Goal: Transaction & Acquisition: Purchase product/service

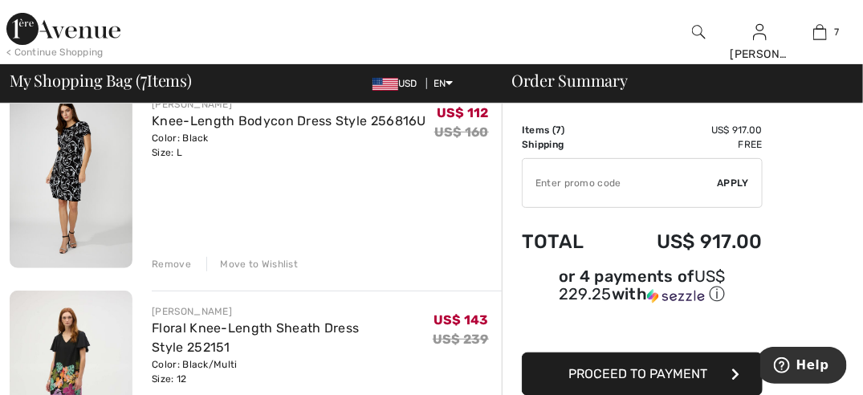
scroll to position [130, 0]
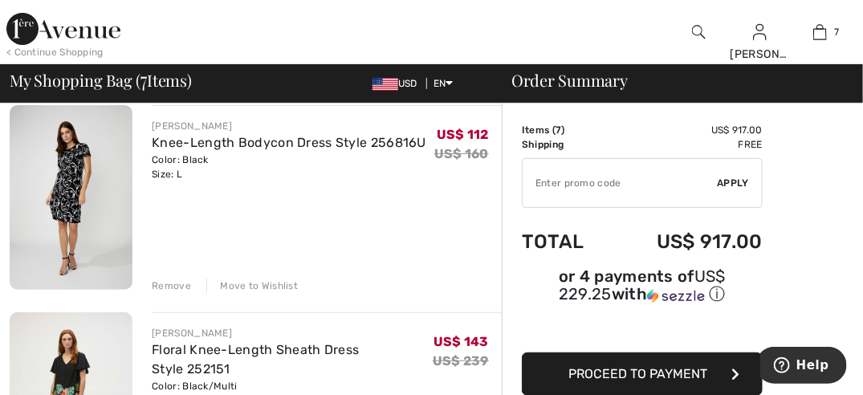
click at [75, 162] on img at bounding box center [71, 197] width 123 height 185
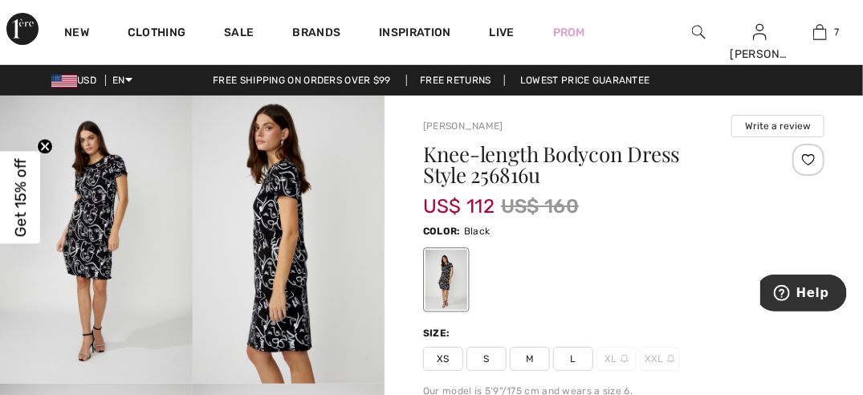
click at [110, 228] on img at bounding box center [96, 239] width 193 height 288
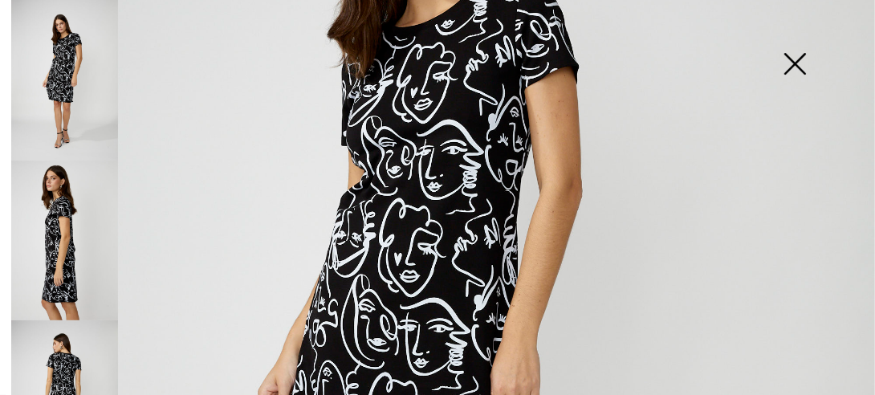
scroll to position [277, 0]
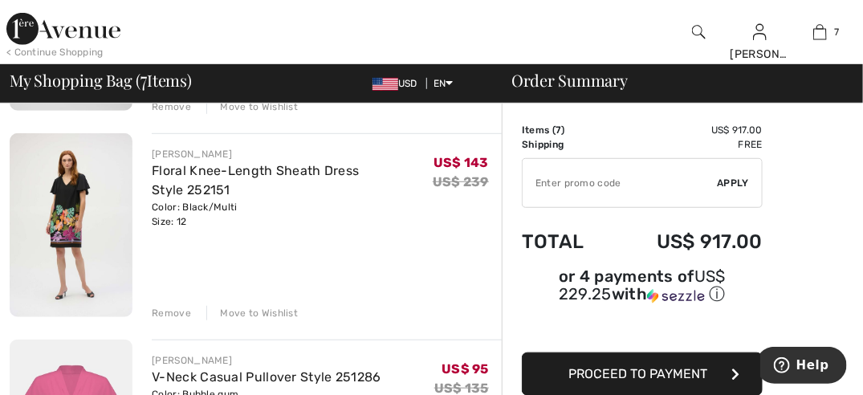
scroll to position [290, 0]
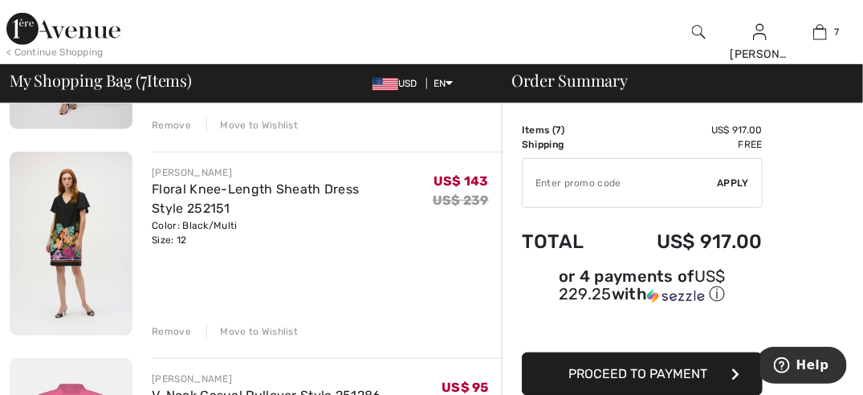
click at [68, 201] on img at bounding box center [71, 244] width 123 height 185
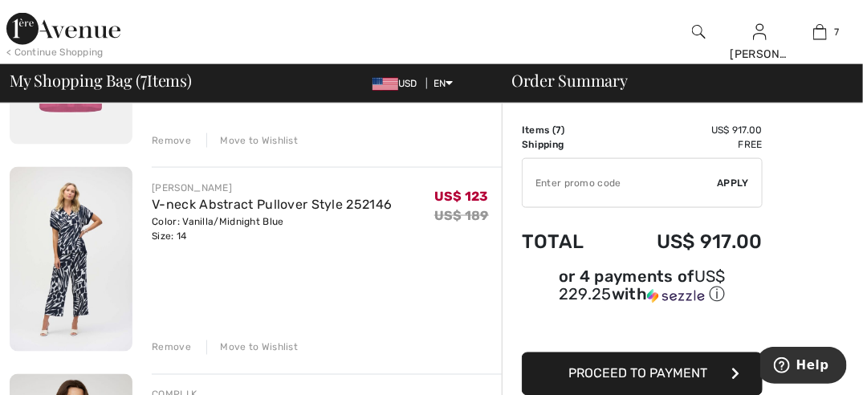
scroll to position [722, 0]
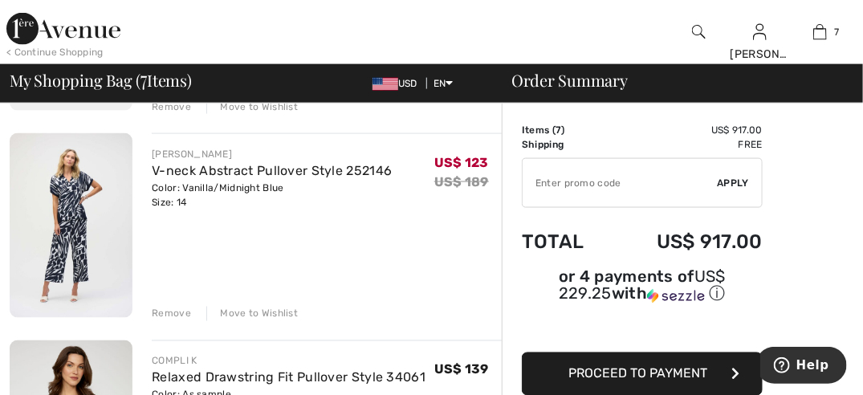
click at [177, 311] on div "Remove" at bounding box center [171, 314] width 39 height 14
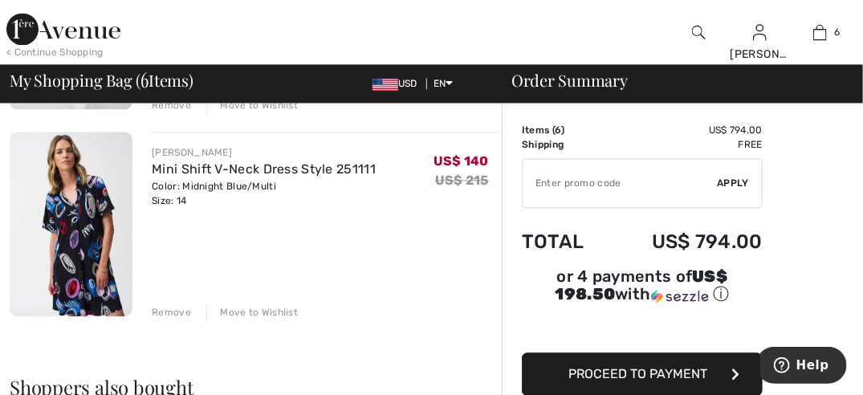
scroll to position [1124, 0]
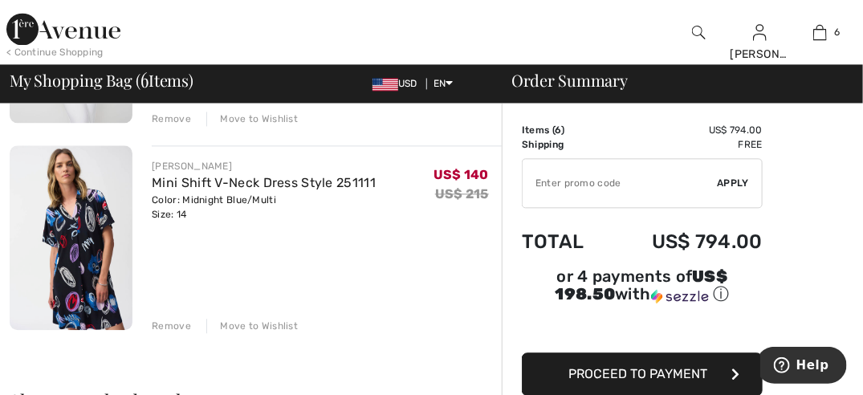
click at [67, 250] on img at bounding box center [71, 237] width 123 height 185
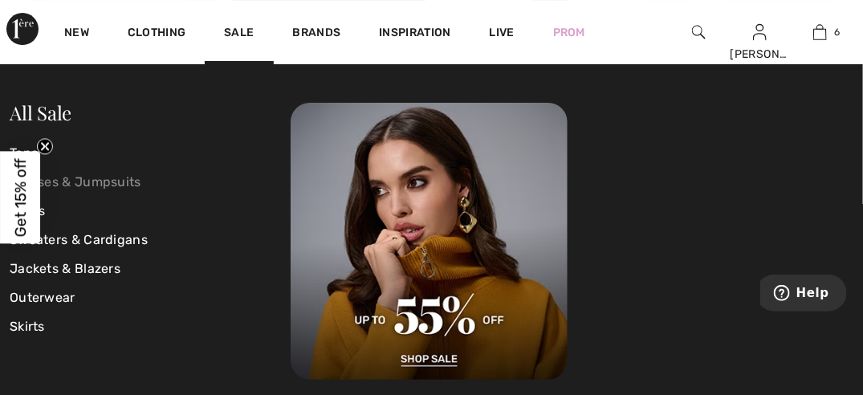
click at [63, 180] on link "Dresses & Jumpsuits" at bounding box center [150, 182] width 281 height 29
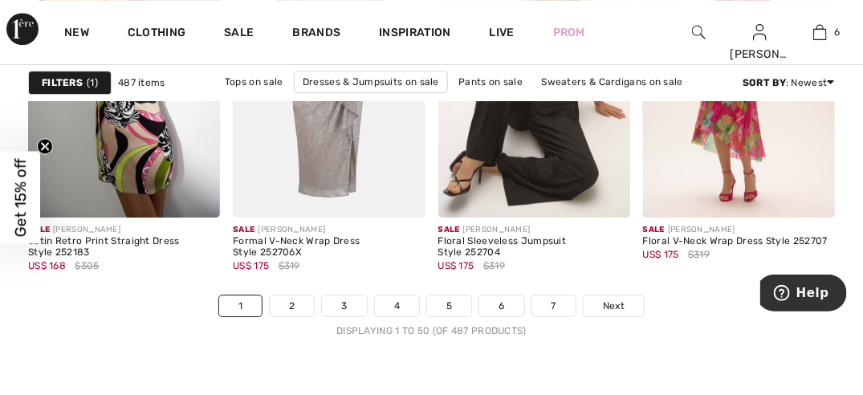
scroll to position [5636, 0]
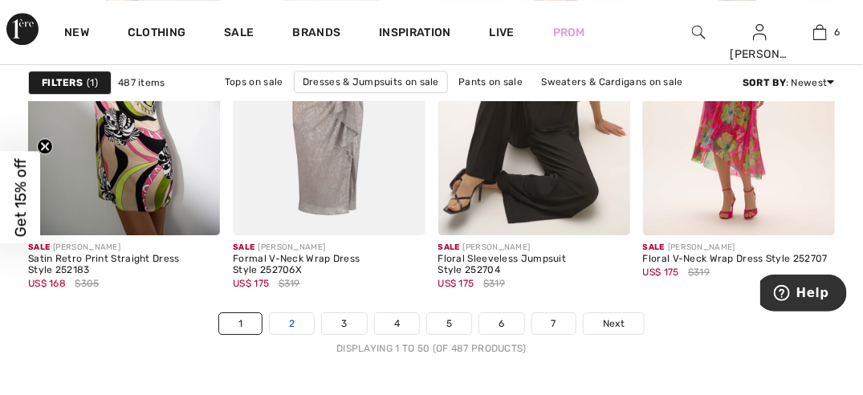
click at [299, 317] on link "2" at bounding box center [292, 323] width 44 height 21
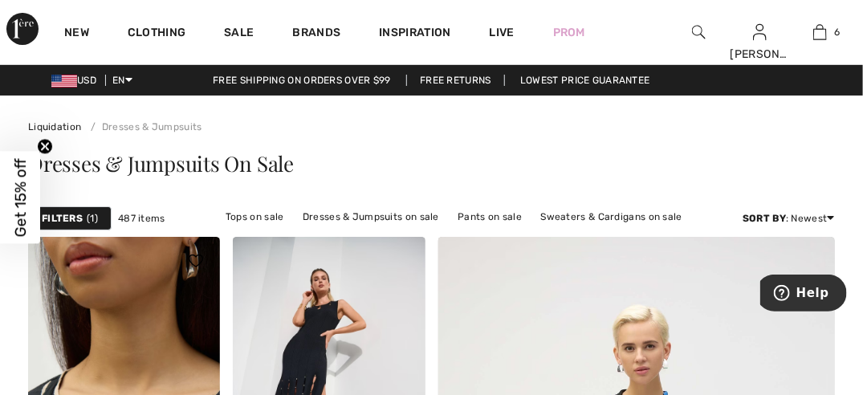
click at [106, 334] on img at bounding box center [124, 381] width 192 height 288
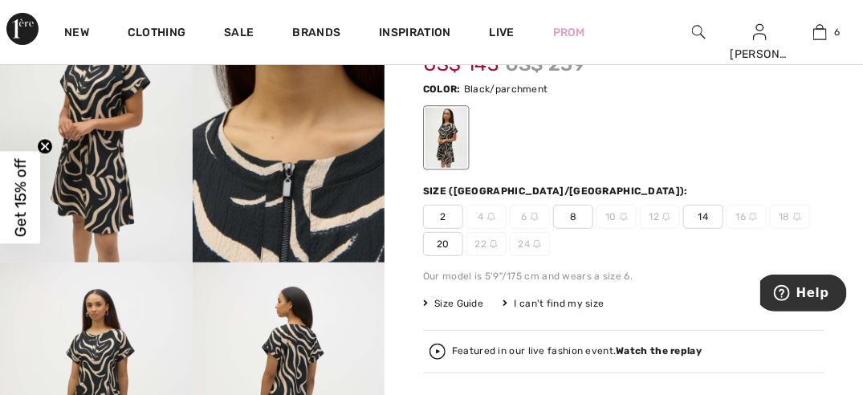
scroll to position [113, 0]
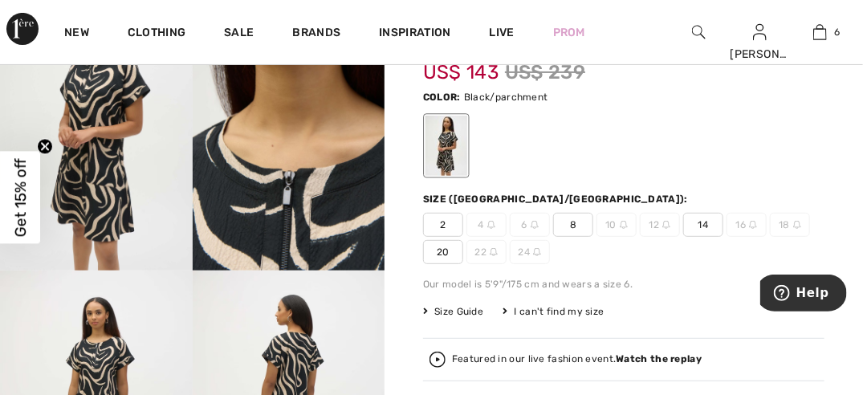
click at [700, 225] on span "14" at bounding box center [703, 225] width 40 height 24
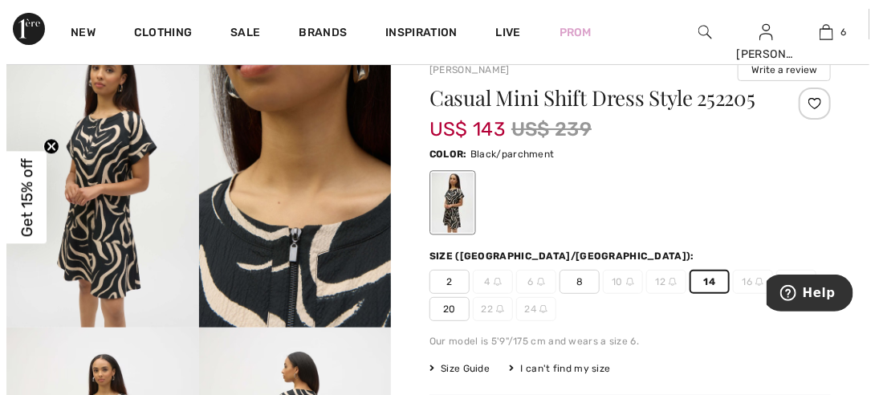
scroll to position [30, 0]
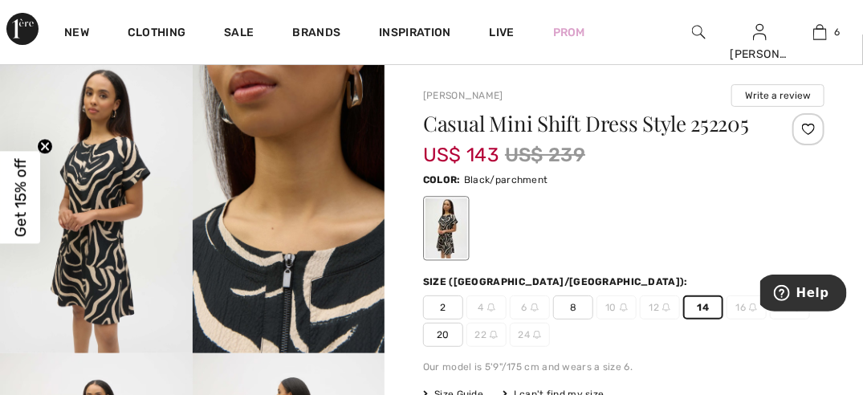
click at [104, 233] on img at bounding box center [96, 209] width 193 height 288
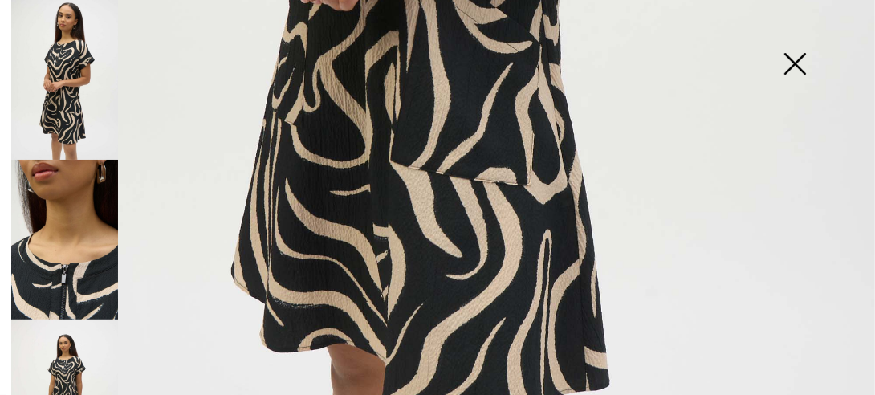
scroll to position [794, 0]
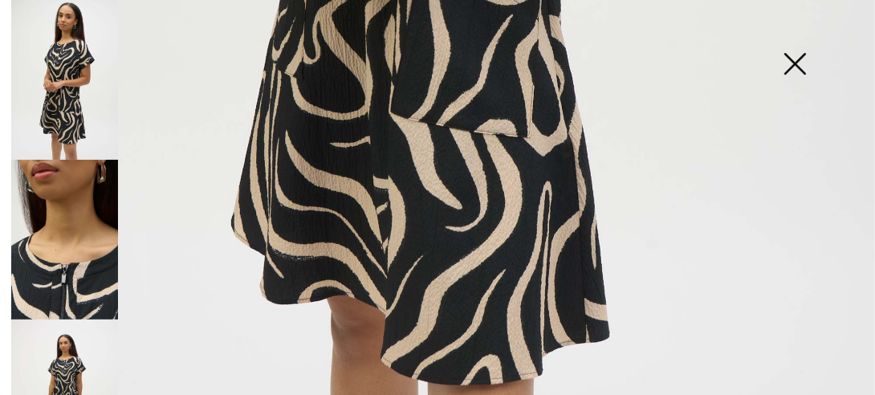
click at [72, 366] on img at bounding box center [64, 399] width 107 height 160
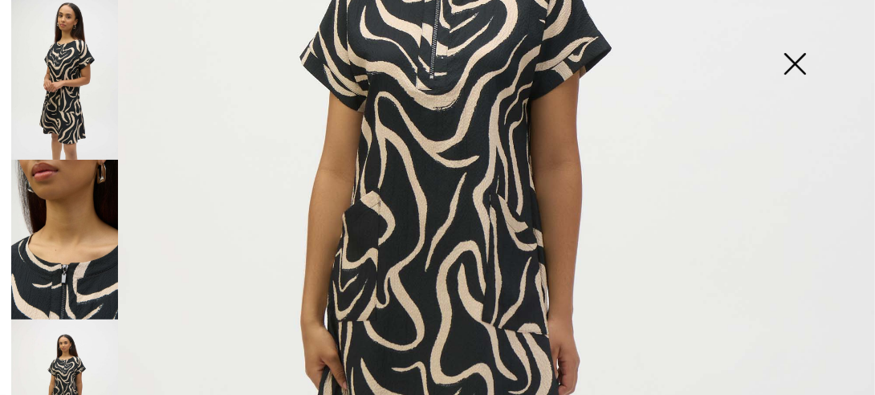
scroll to position [234, 0]
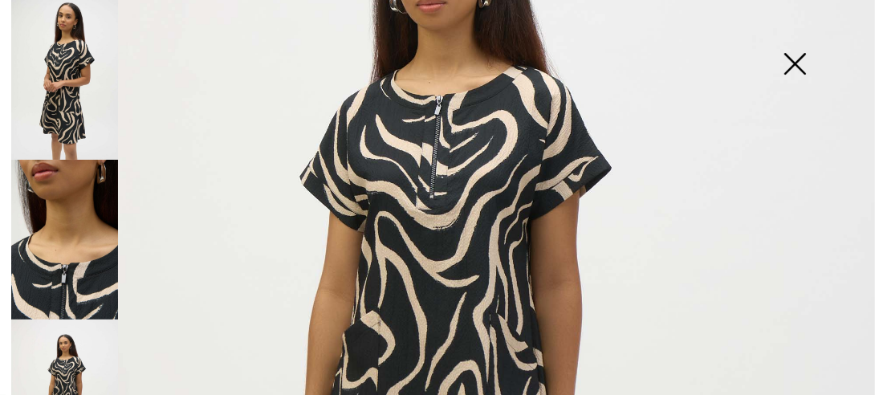
click at [51, 250] on img at bounding box center [64, 240] width 107 height 160
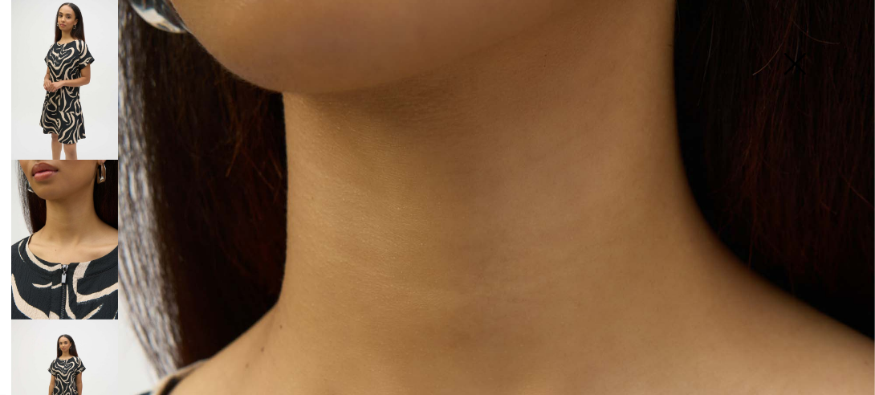
click at [52, 83] on img at bounding box center [64, 80] width 107 height 160
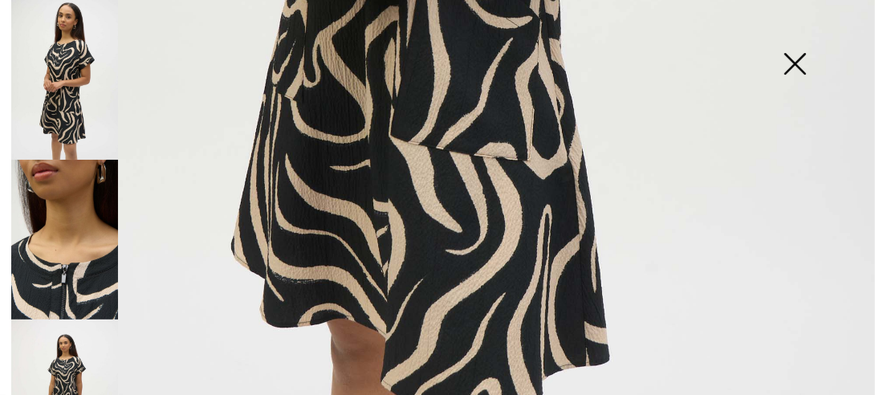
scroll to position [761, 0]
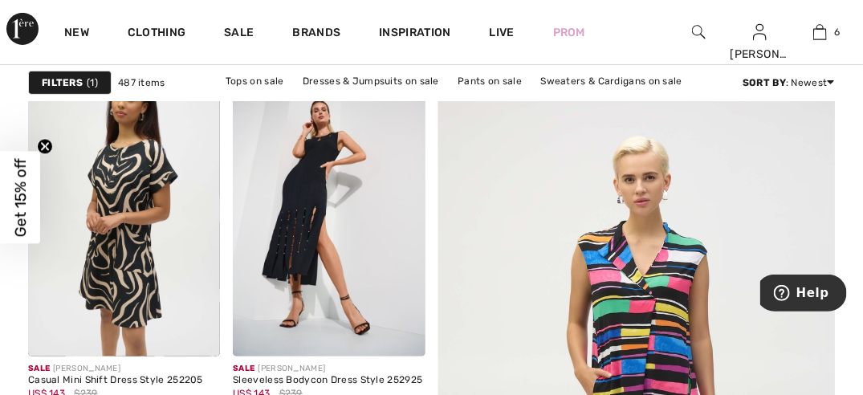
scroll to position [91, 0]
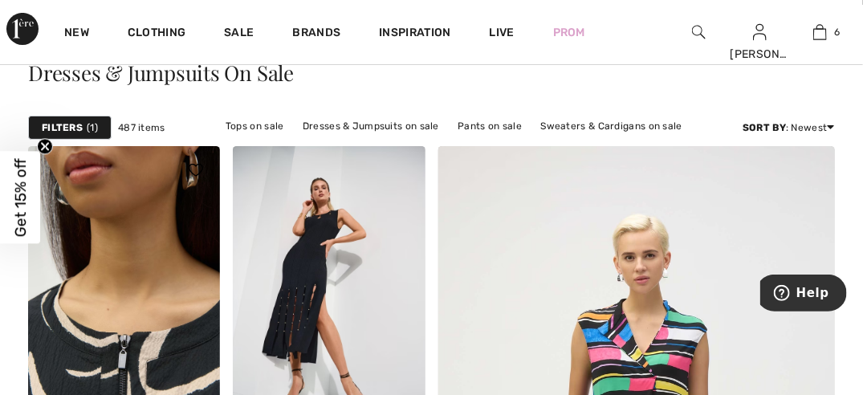
click at [134, 269] on img at bounding box center [124, 290] width 192 height 288
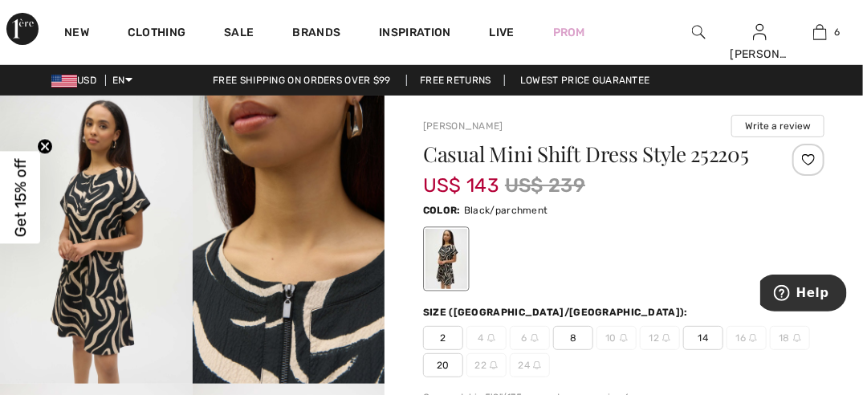
click at [695, 335] on span "14" at bounding box center [703, 338] width 40 height 24
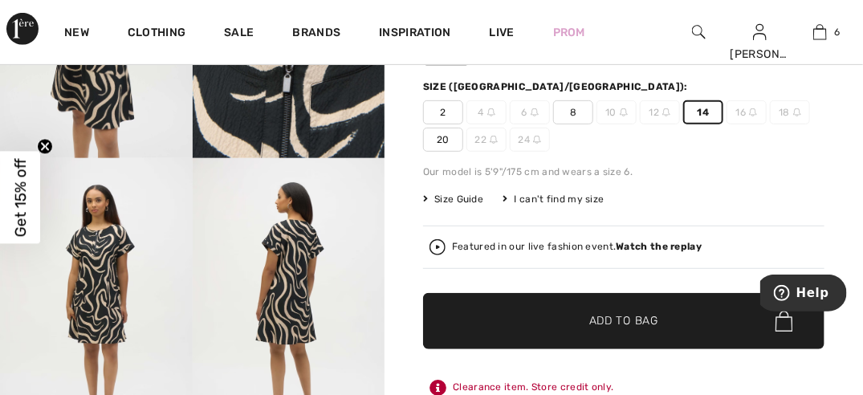
scroll to position [233, 0]
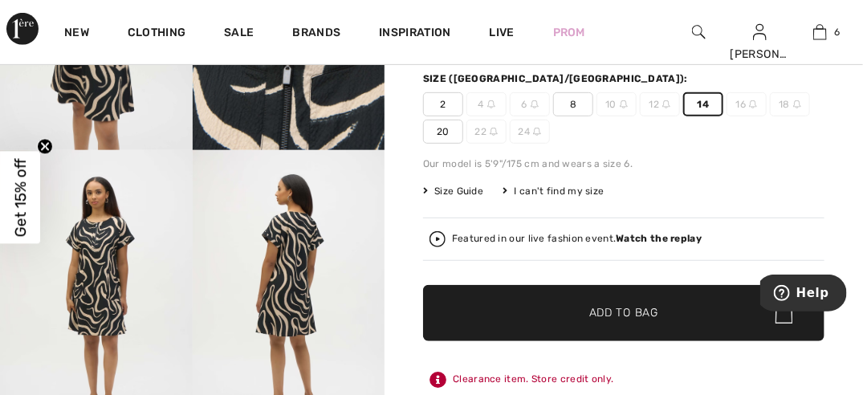
click at [641, 307] on span "Add to Bag" at bounding box center [623, 313] width 69 height 17
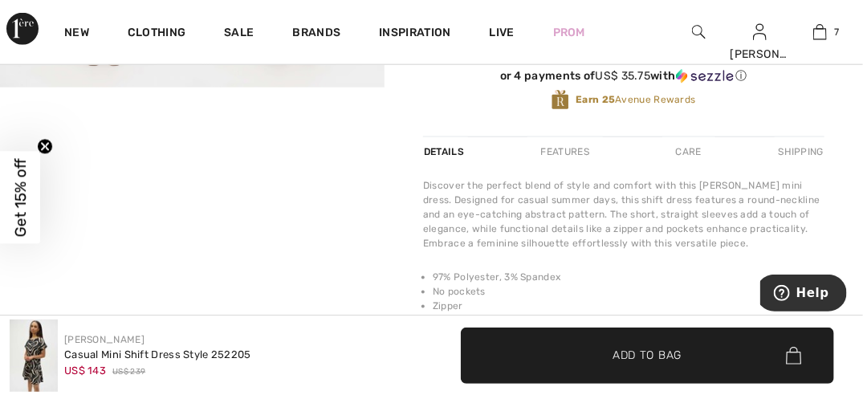
scroll to position [601, 0]
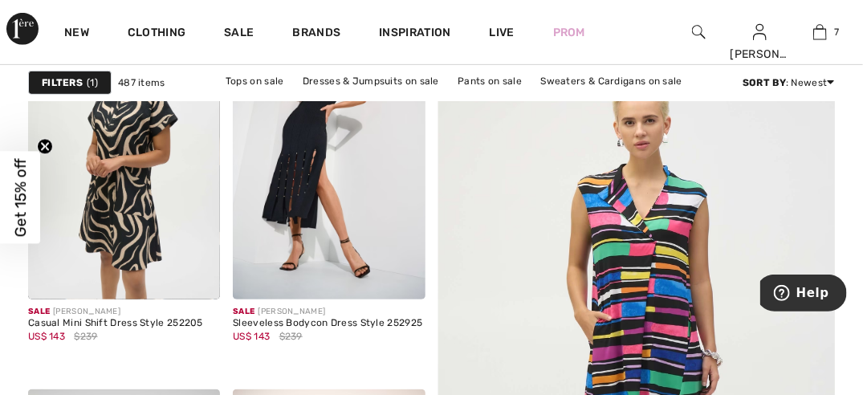
scroll to position [139, 0]
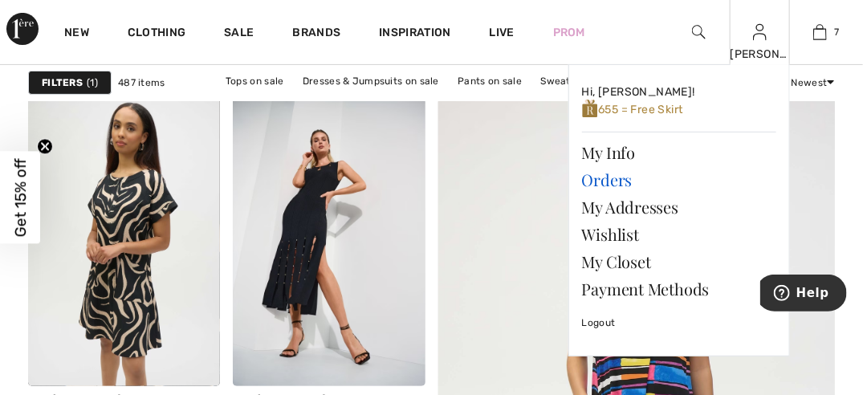
click at [608, 181] on link "Orders" at bounding box center [679, 179] width 194 height 27
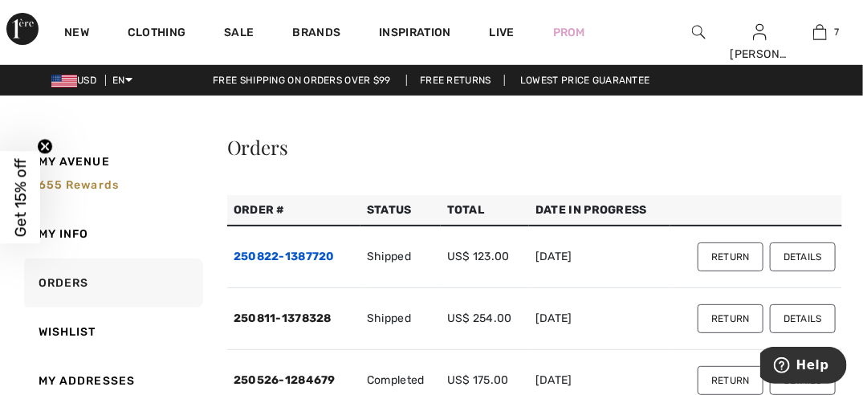
click at [321, 254] on link "250822-1387720" at bounding box center [283, 257] width 101 height 14
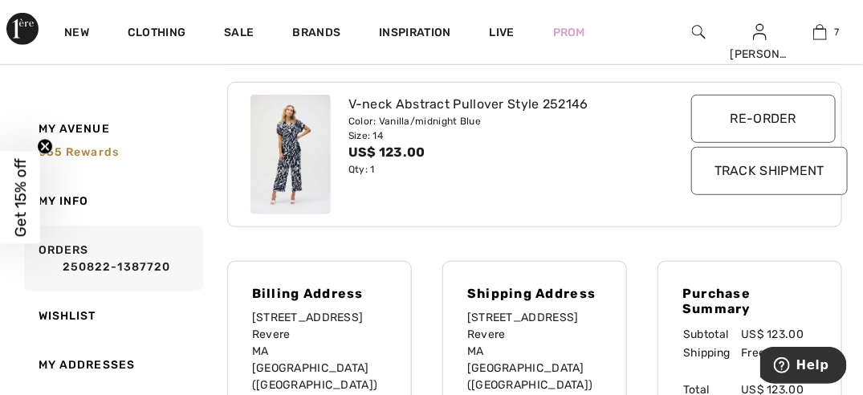
scroll to position [292, 0]
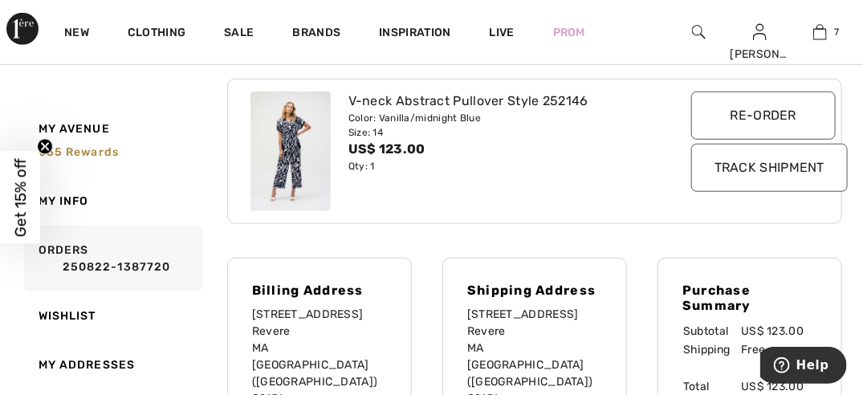
click at [49, 143] on circle "Close teaser" at bounding box center [45, 146] width 15 height 15
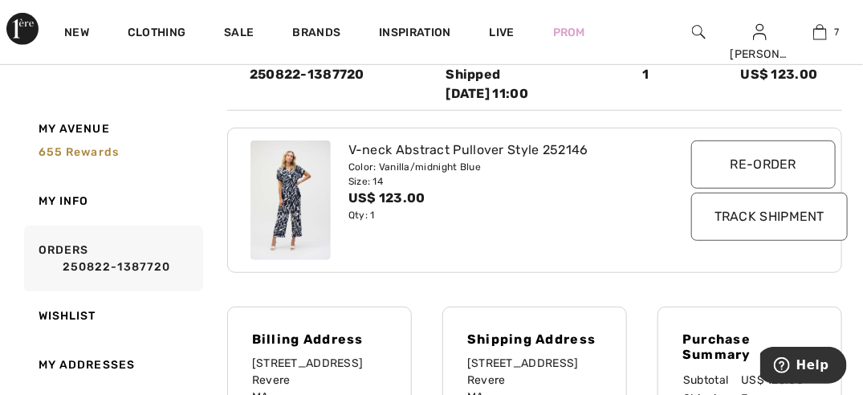
scroll to position [231, 0]
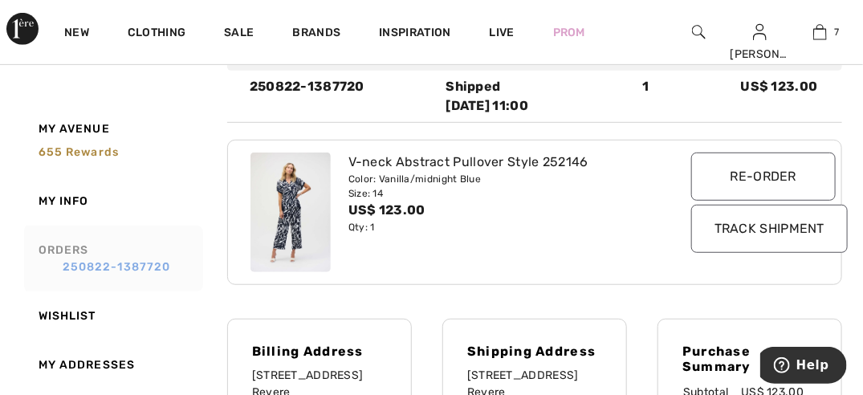
click at [116, 264] on link "250822-1387720" at bounding box center [119, 266] width 161 height 17
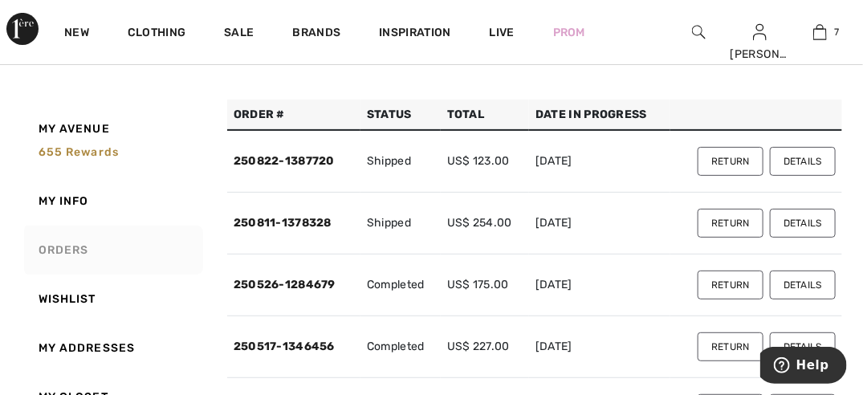
scroll to position [75, 0]
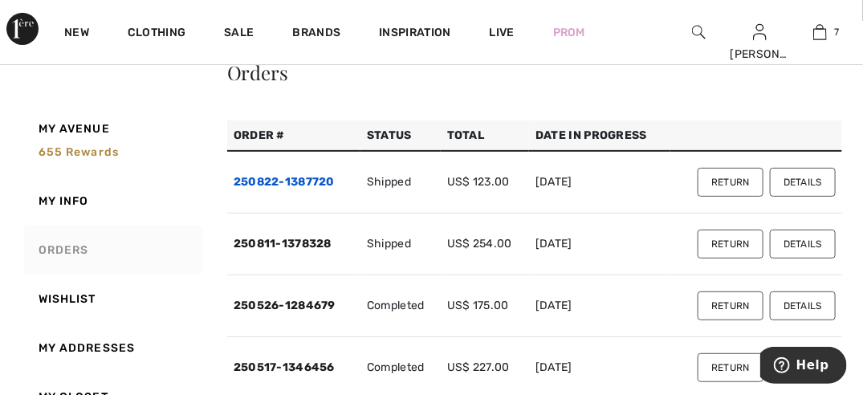
click at [294, 181] on link "250822-1387720" at bounding box center [283, 182] width 101 height 14
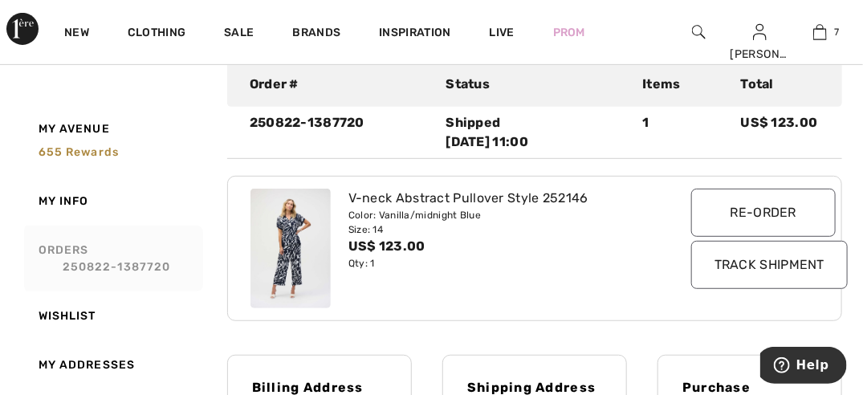
scroll to position [193, 0]
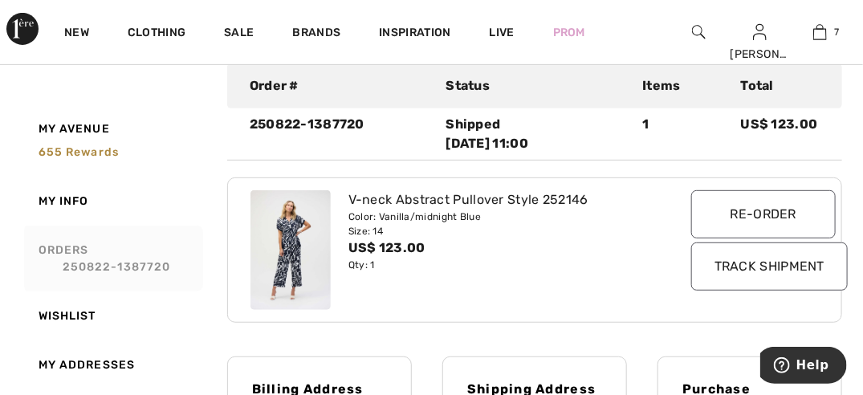
click at [302, 238] on img at bounding box center [290, 250] width 80 height 120
click at [757, 272] on input "Track Shipment" at bounding box center [769, 266] width 156 height 48
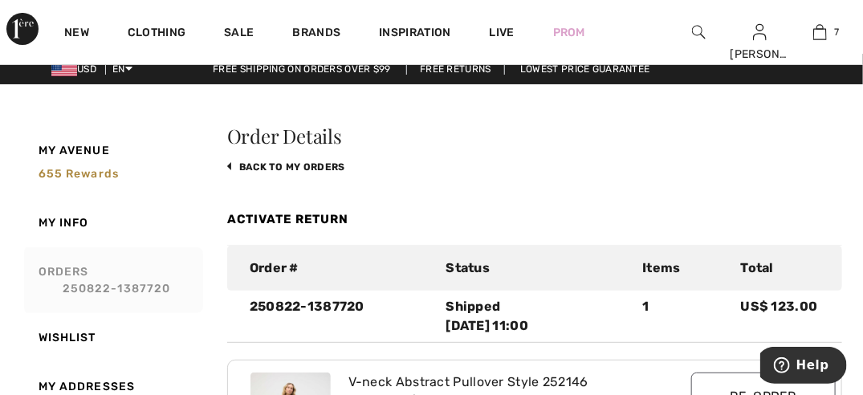
scroll to position [0, 0]
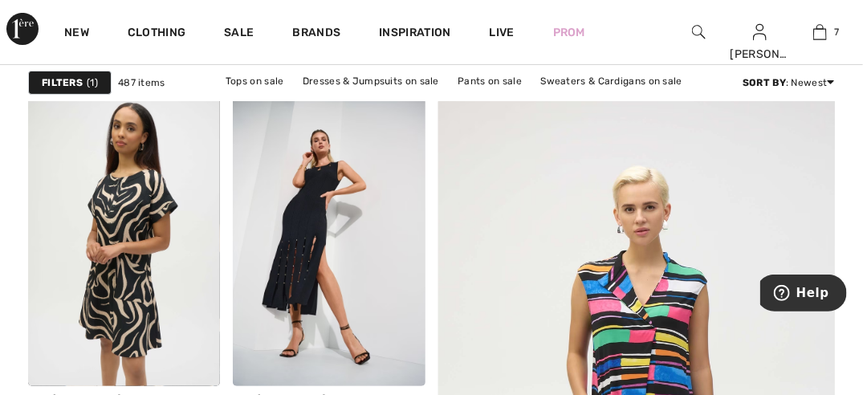
checkbox input "true"
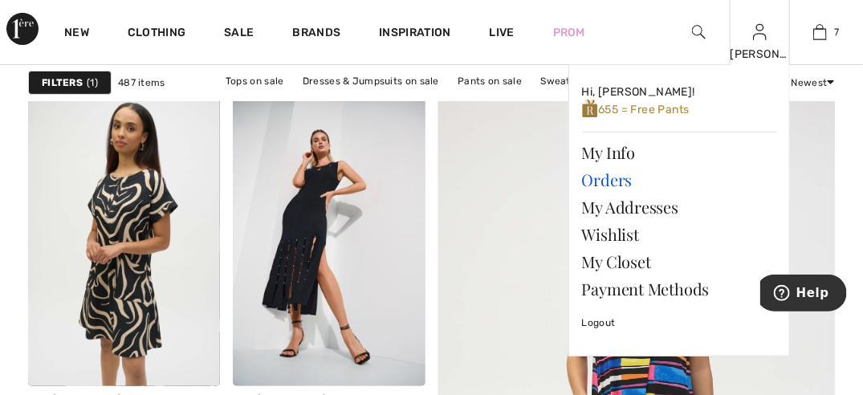
click at [619, 178] on link "Orders" at bounding box center [679, 179] width 194 height 27
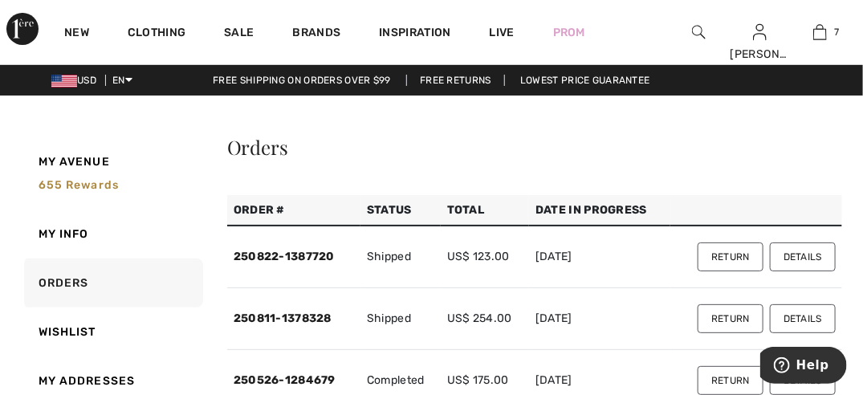
click at [798, 256] on button "Details" at bounding box center [802, 256] width 66 height 29
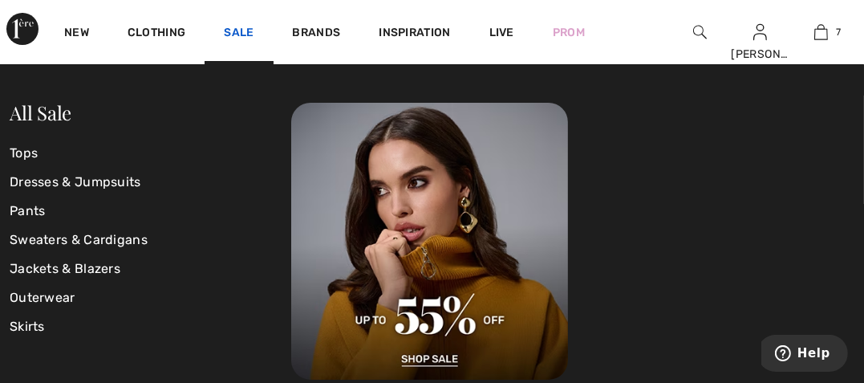
click at [232, 33] on link "Sale" at bounding box center [239, 34] width 30 height 17
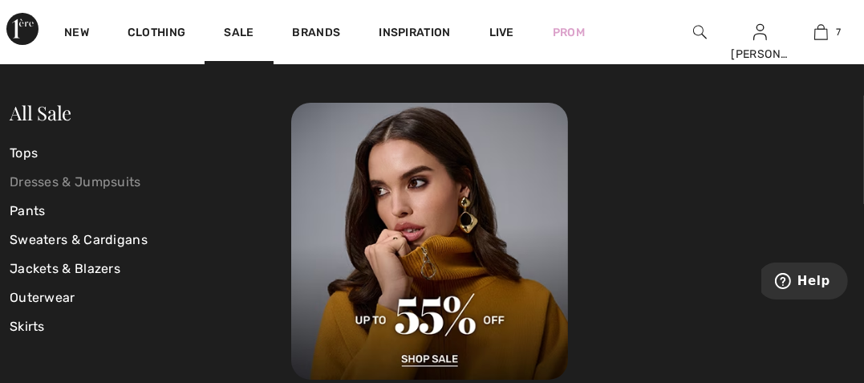
click at [43, 179] on link "Dresses & Jumpsuits" at bounding box center [151, 182] width 282 height 29
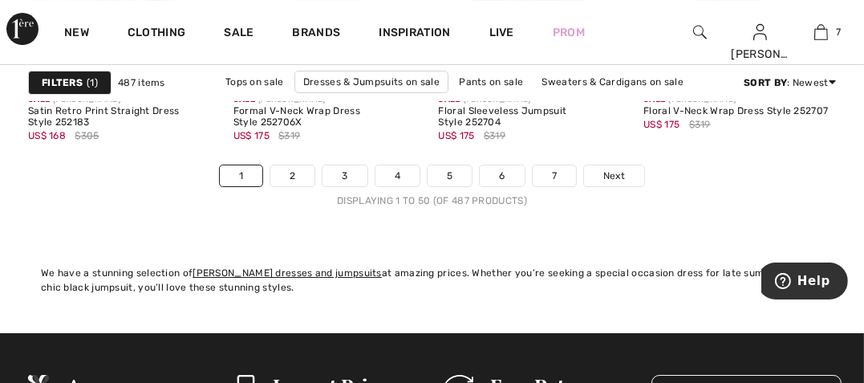
scroll to position [5838, 0]
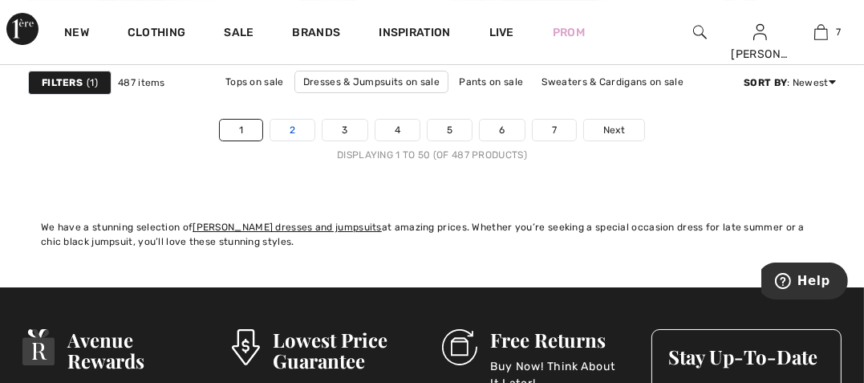
click at [293, 125] on link "2" at bounding box center [292, 130] width 44 height 21
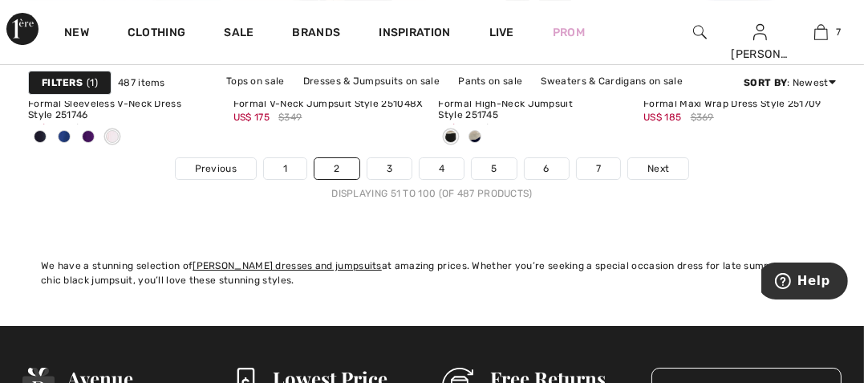
scroll to position [5817, 0]
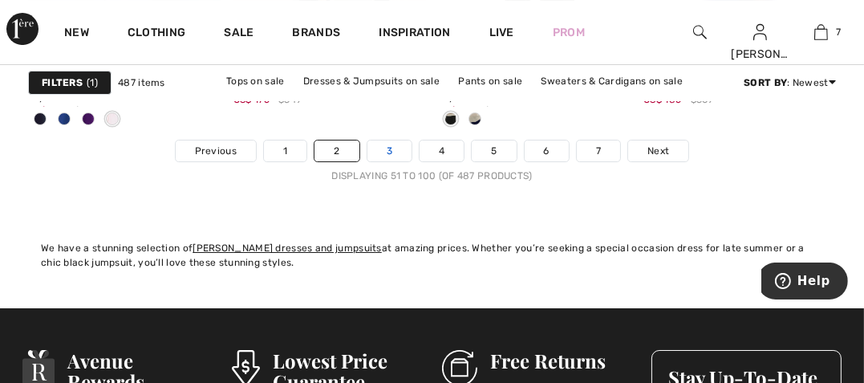
click at [392, 148] on link "3" at bounding box center [389, 150] width 44 height 21
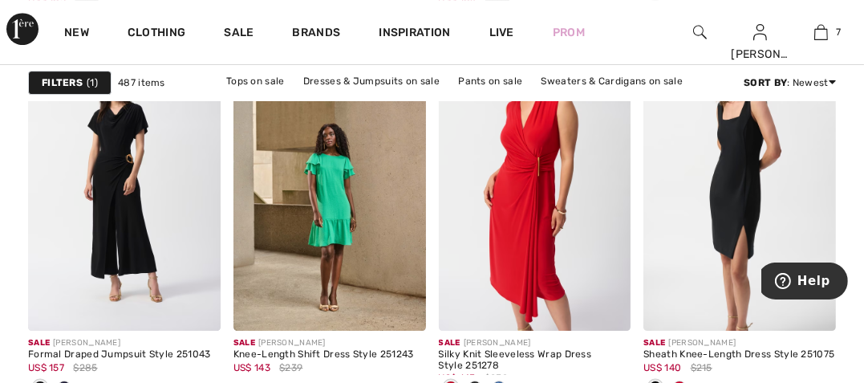
scroll to position [5190, 0]
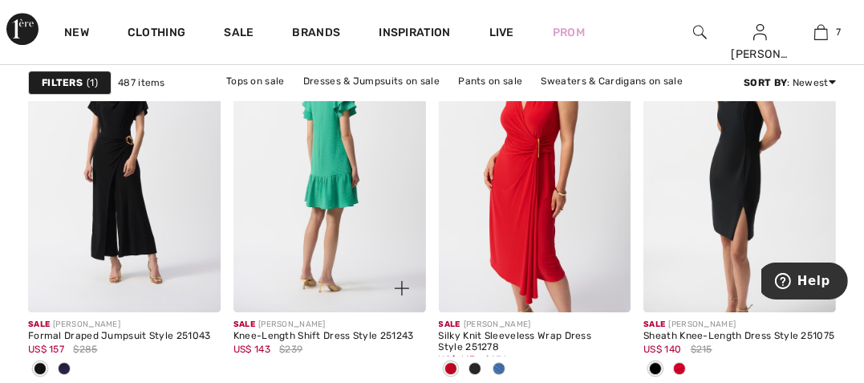
click at [323, 194] on img at bounding box center [329, 167] width 193 height 289
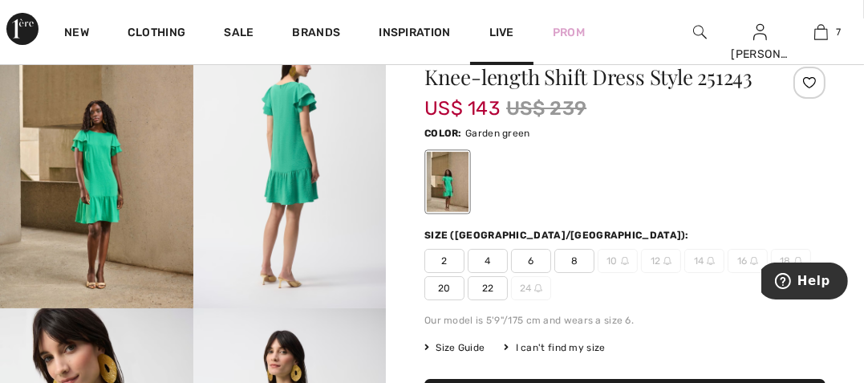
scroll to position [67, 0]
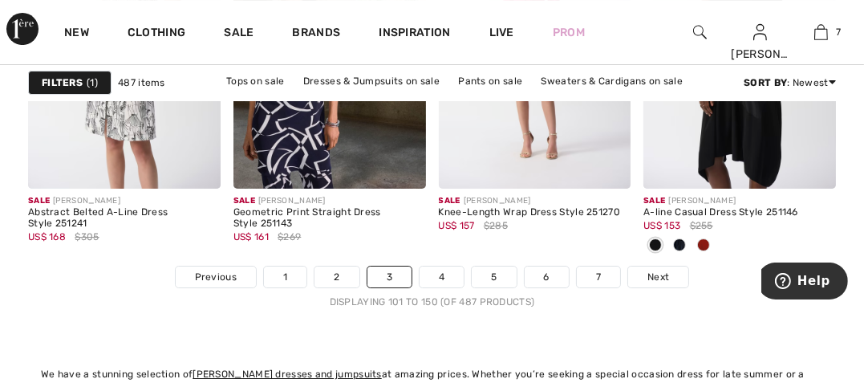
scroll to position [5682, 0]
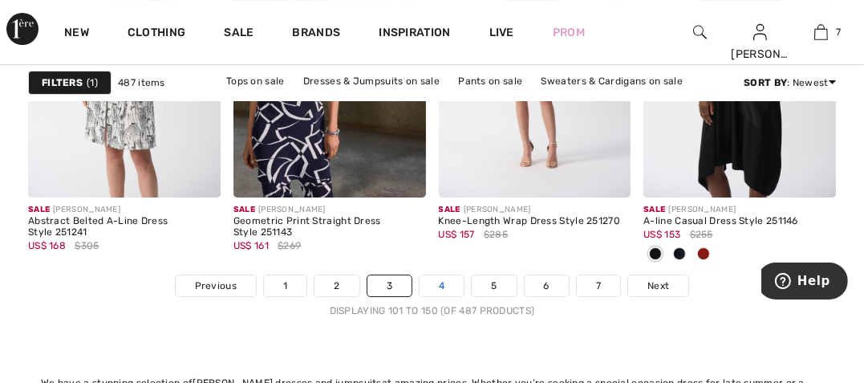
click at [445, 280] on link "4" at bounding box center [442, 285] width 44 height 21
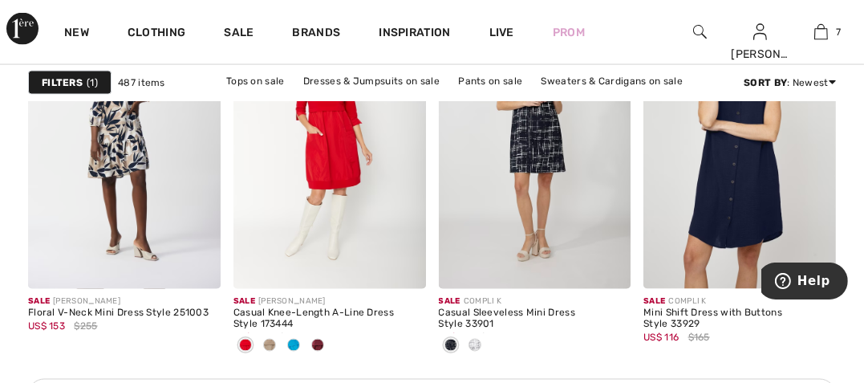
scroll to position [2625, 0]
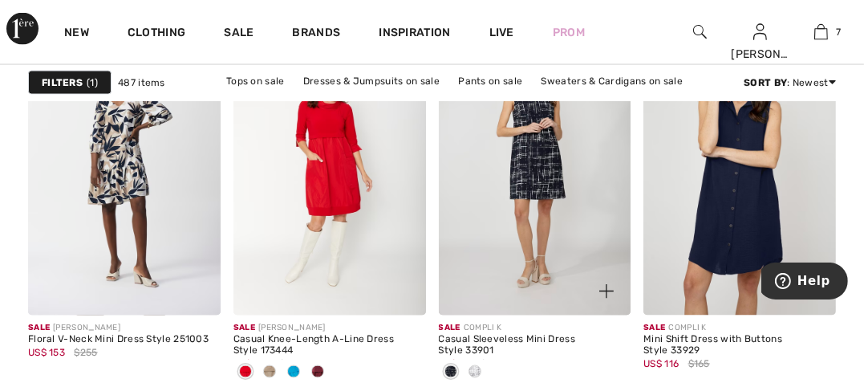
click at [477, 369] on span at bounding box center [475, 371] width 13 height 13
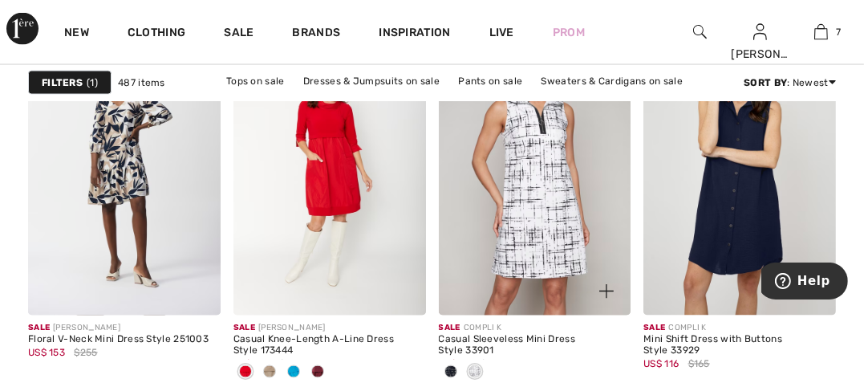
click at [452, 367] on span at bounding box center [451, 371] width 13 height 13
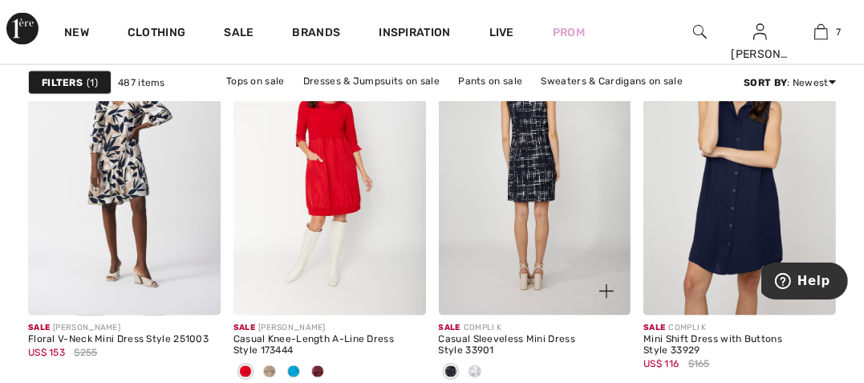
click at [549, 183] on img at bounding box center [535, 171] width 193 height 289
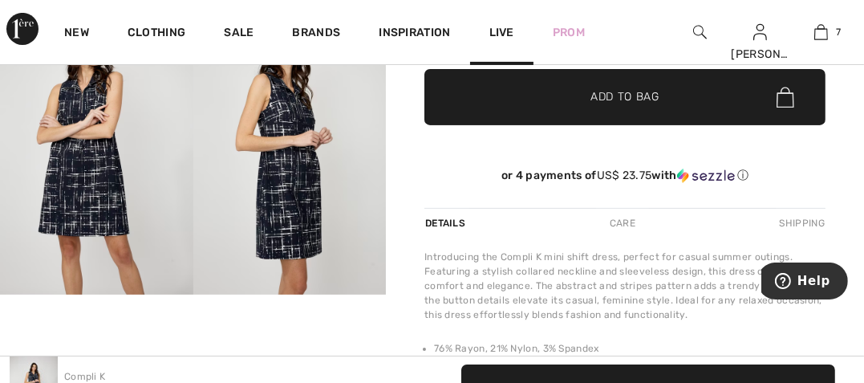
scroll to position [376, 0]
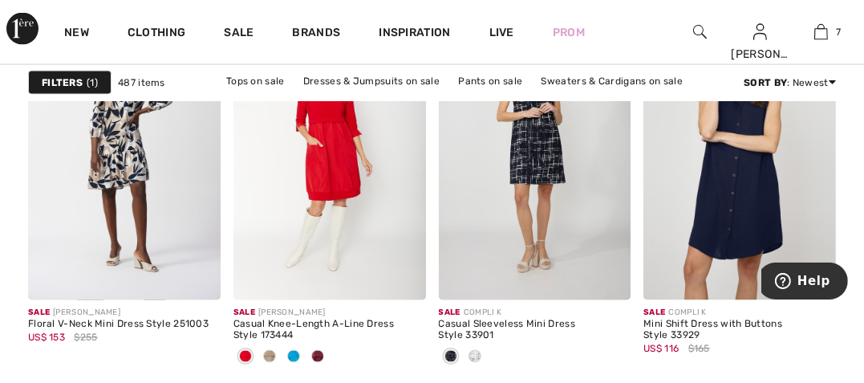
scroll to position [2560, 0]
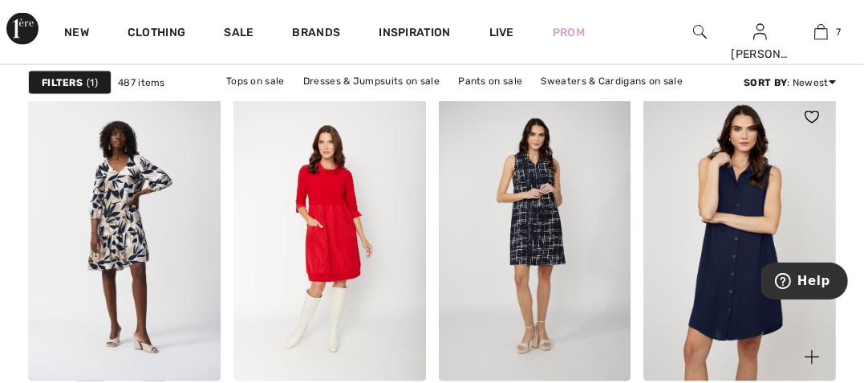
click at [729, 262] on img at bounding box center [739, 237] width 193 height 289
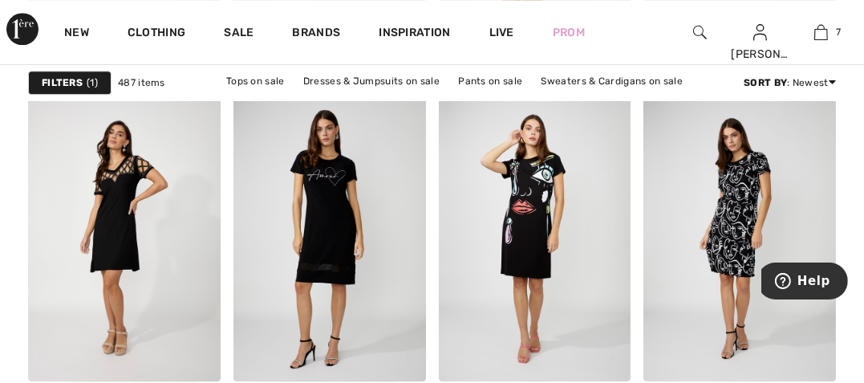
scroll to position [4246, 0]
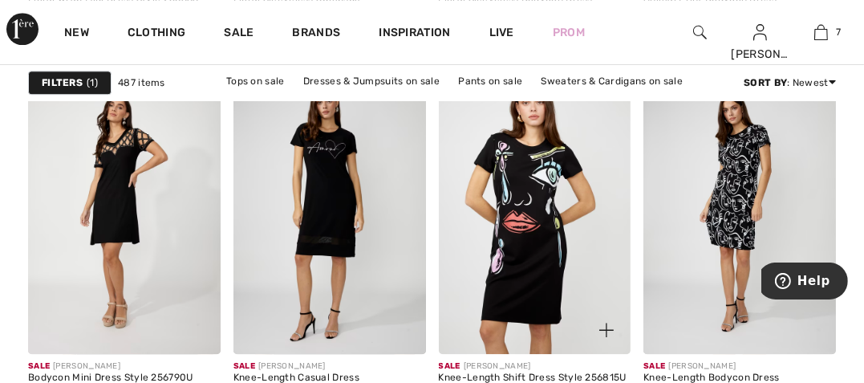
click at [547, 221] on img at bounding box center [535, 209] width 193 height 289
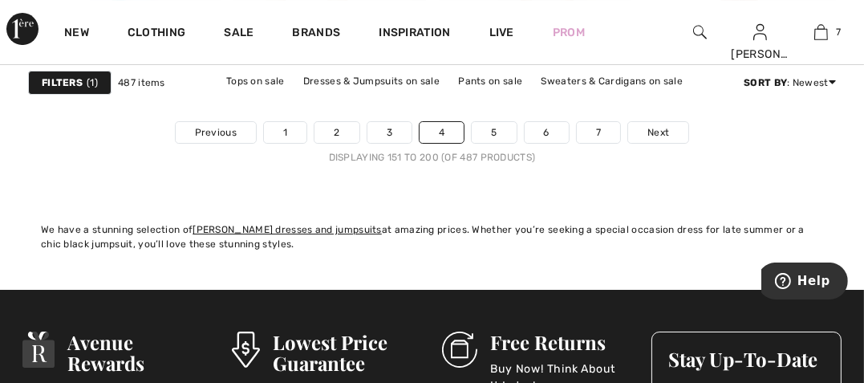
scroll to position [5844, 0]
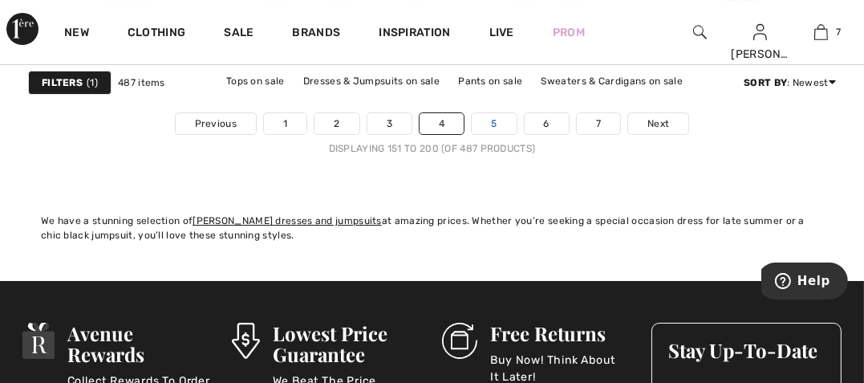
click at [495, 121] on link "5" at bounding box center [494, 123] width 44 height 21
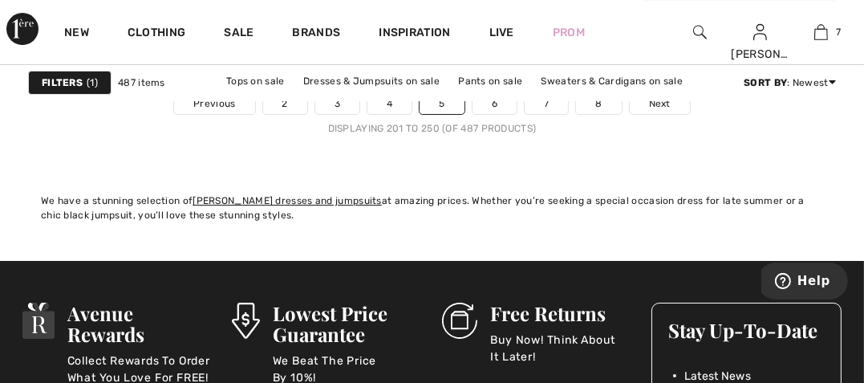
scroll to position [5702, 0]
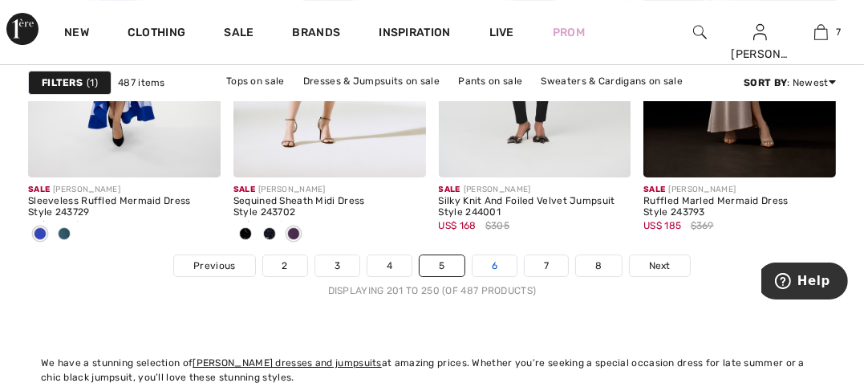
click at [493, 258] on link "6" at bounding box center [495, 265] width 44 height 21
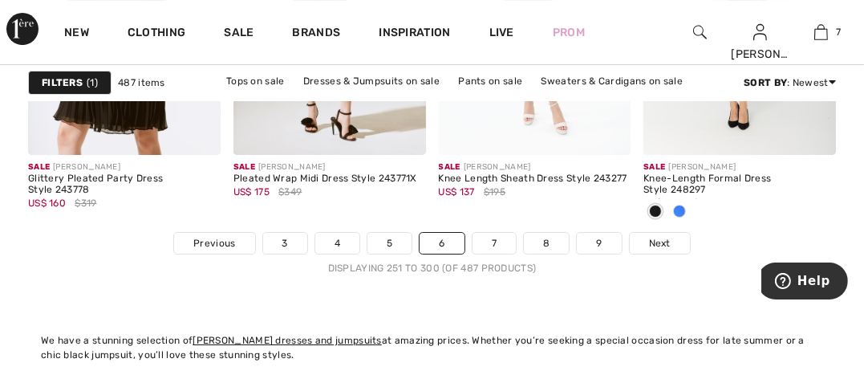
scroll to position [5734, 0]
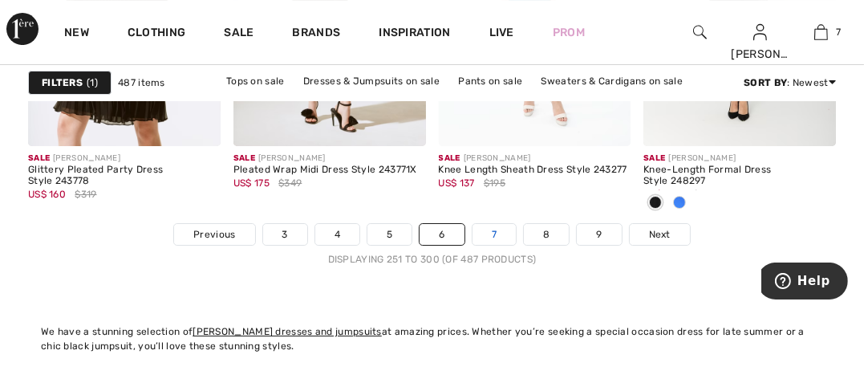
click at [494, 229] on link "7" at bounding box center [494, 234] width 43 height 21
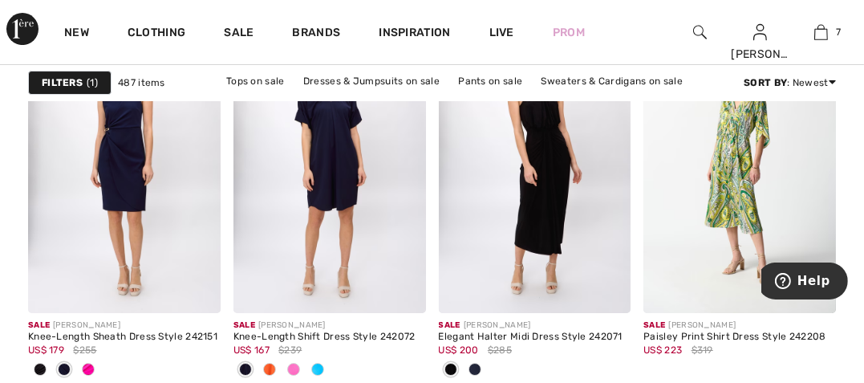
scroll to position [5613, 0]
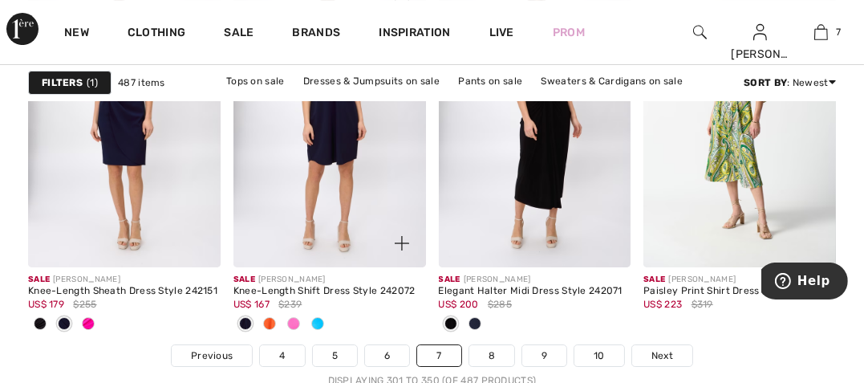
click at [319, 322] on span at bounding box center [317, 323] width 13 height 13
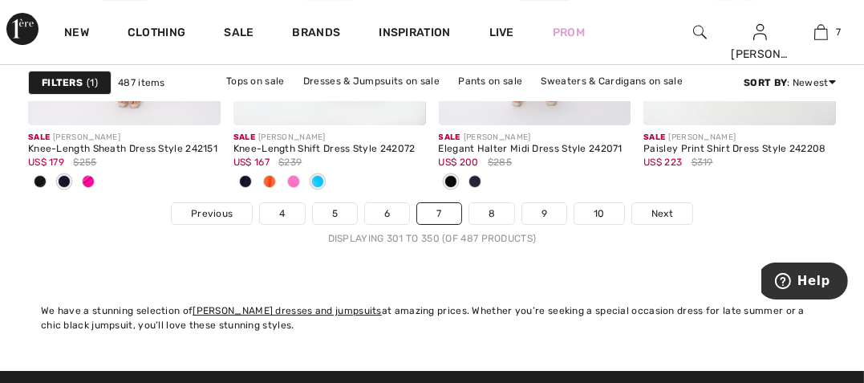
scroll to position [5736, 0]
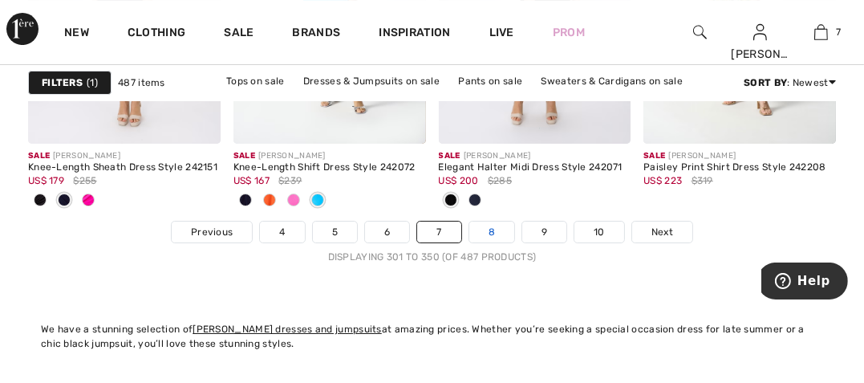
click at [488, 231] on link "8" at bounding box center [491, 231] width 45 height 21
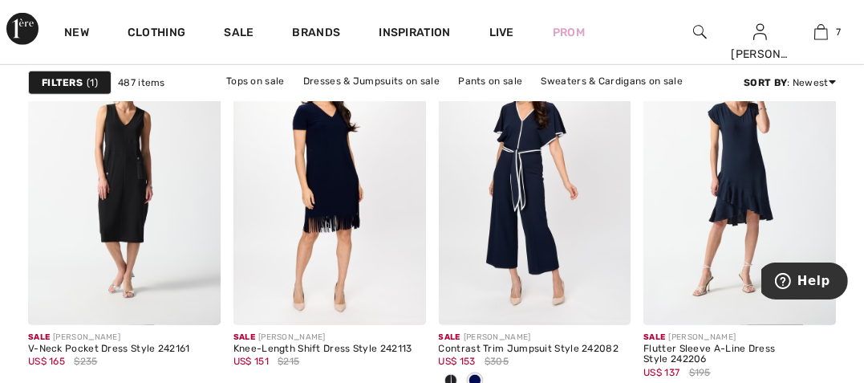
scroll to position [1264, 0]
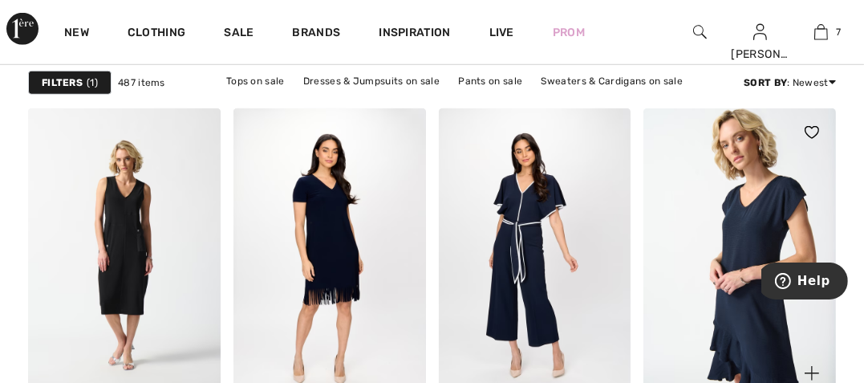
click at [743, 227] on img at bounding box center [739, 252] width 193 height 289
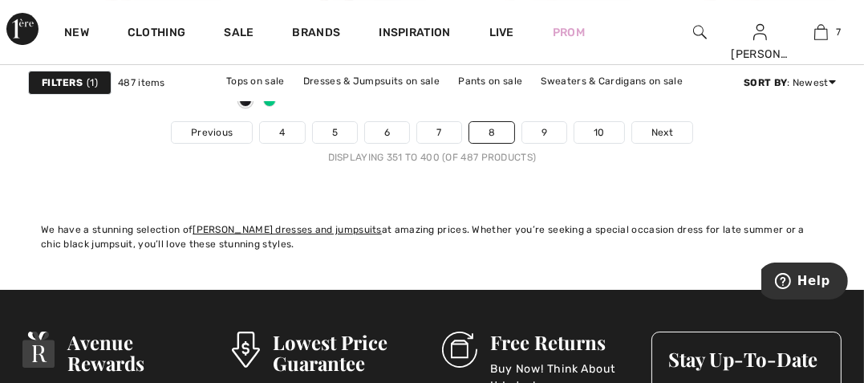
scroll to position [5844, 0]
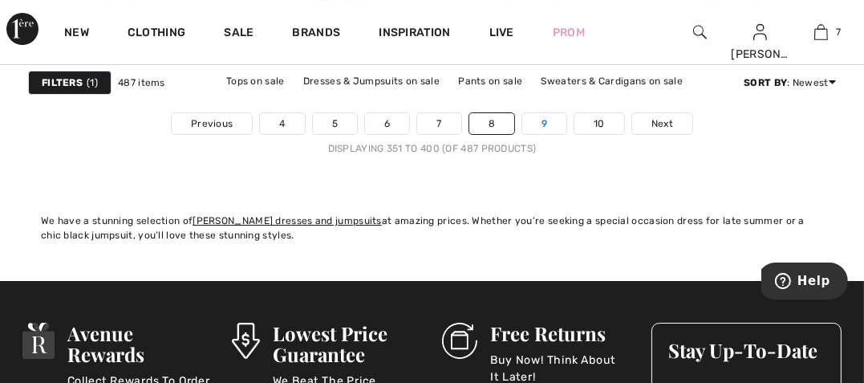
click at [537, 122] on link "9" at bounding box center [544, 123] width 44 height 21
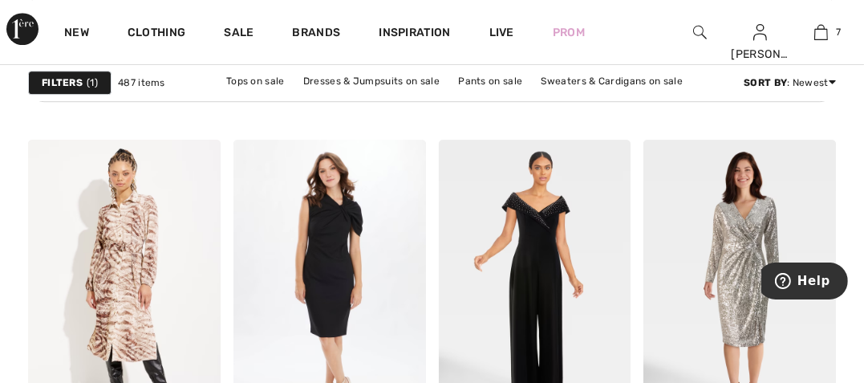
scroll to position [4767, 0]
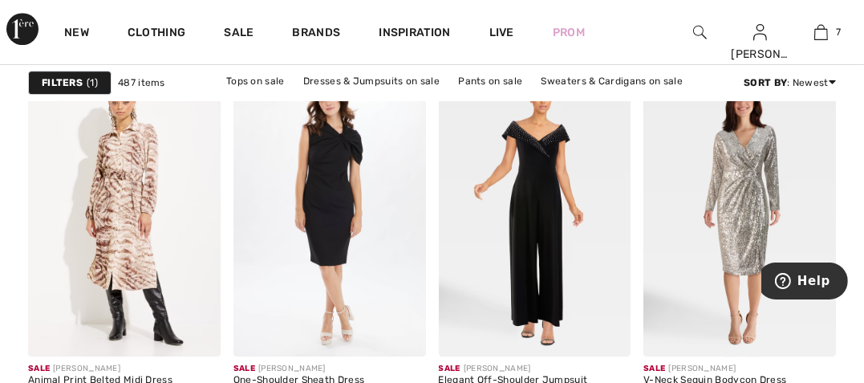
drag, startPoint x: 872, startPoint y: 21, endPoint x: 75, endPoint y: 2, distance: 797.0
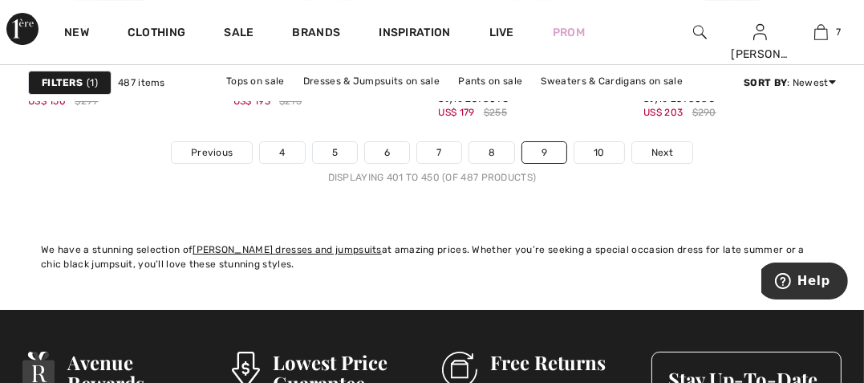
scroll to position [5824, 0]
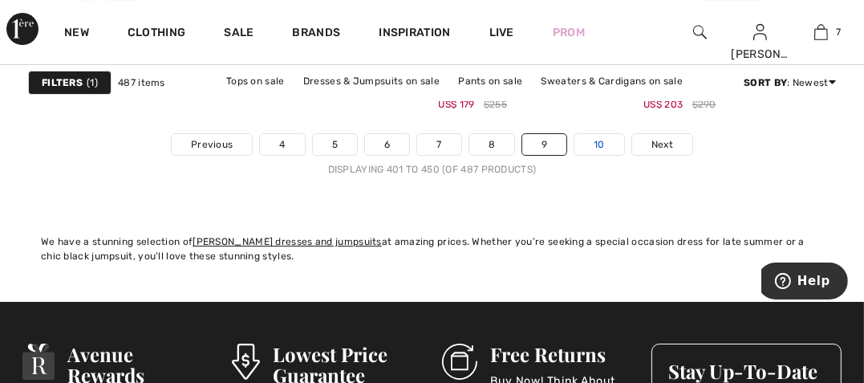
click at [596, 139] on link "10" at bounding box center [599, 144] width 50 height 21
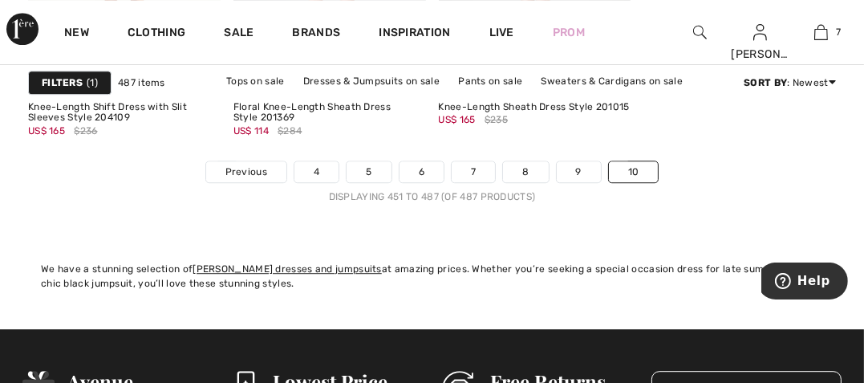
scroll to position [4546, 0]
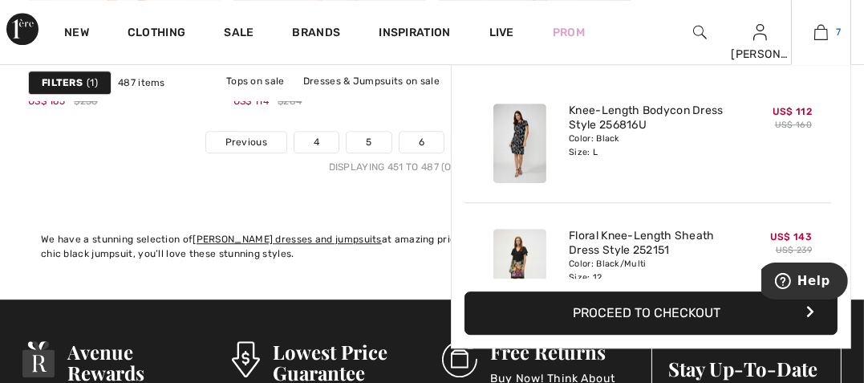
click at [826, 33] on img at bounding box center [821, 31] width 14 height 19
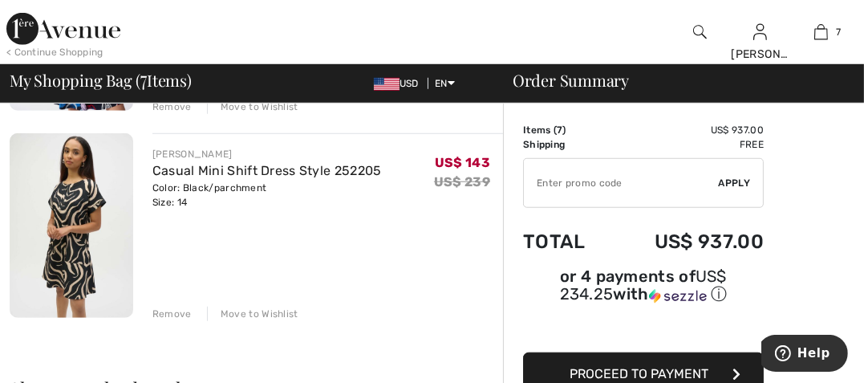
scroll to position [1350, 0]
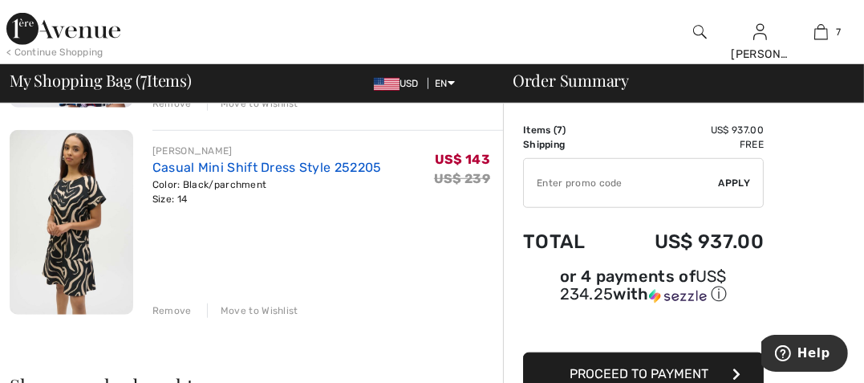
click at [229, 164] on link "Casual Mini Shift Dress Style 252205" at bounding box center [266, 167] width 229 height 15
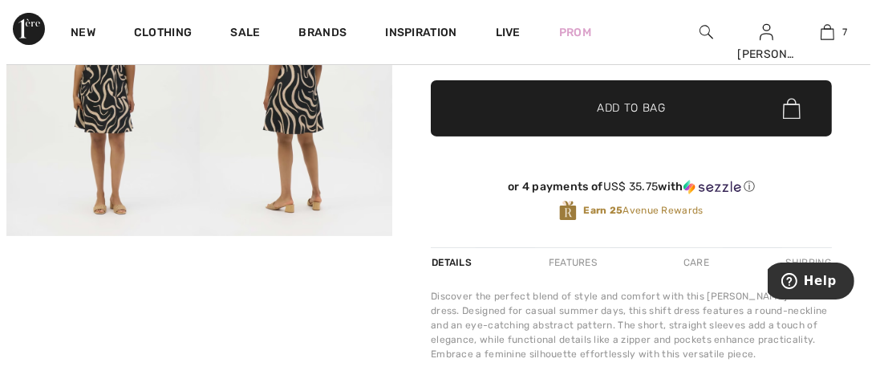
scroll to position [308, 0]
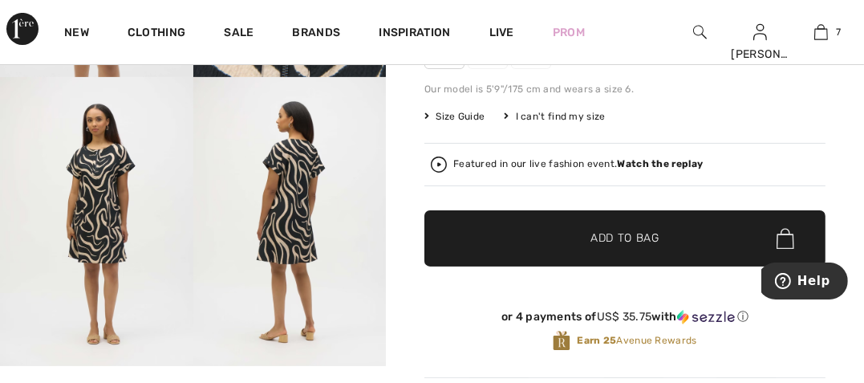
click at [295, 225] on img at bounding box center [289, 221] width 193 height 289
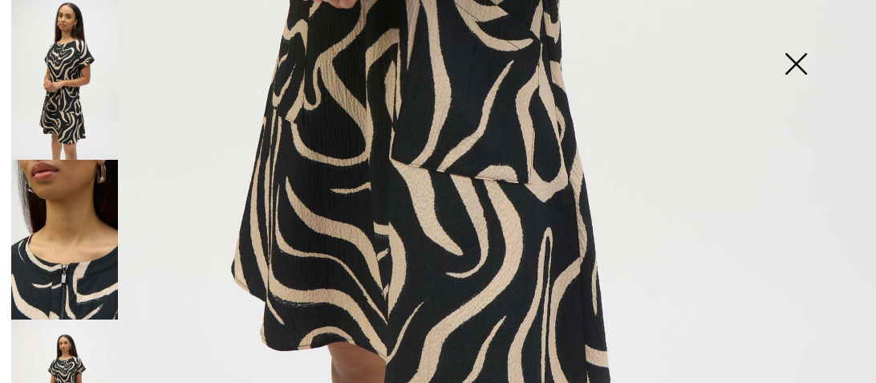
scroll to position [756, 0]
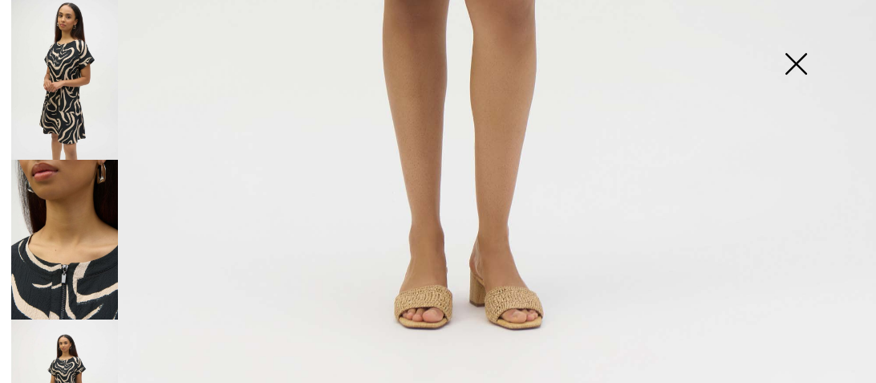
scroll to position [912, 0]
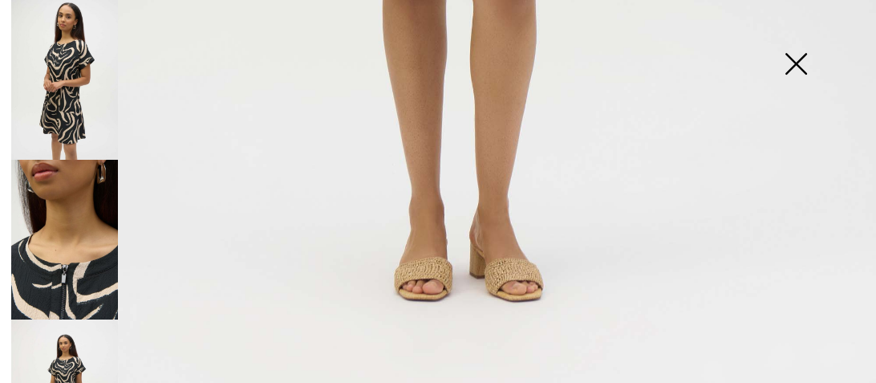
click at [99, 205] on img at bounding box center [64, 240] width 107 height 160
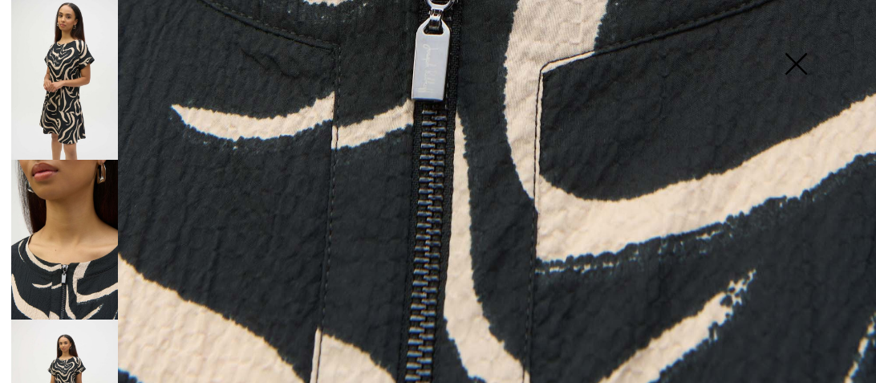
click at [72, 71] on img at bounding box center [64, 80] width 107 height 160
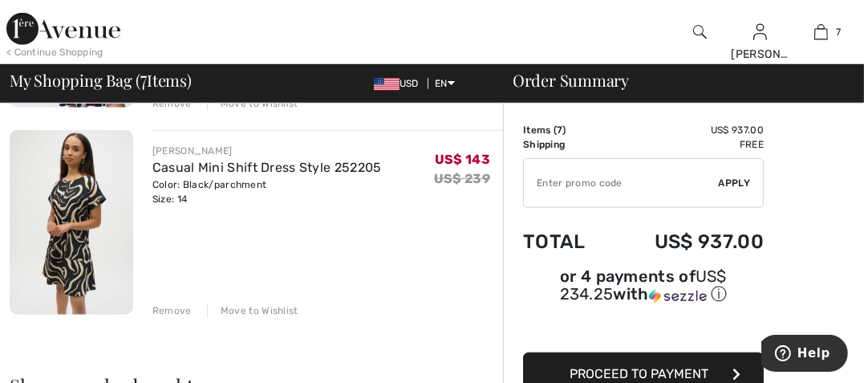
click at [95, 182] on img at bounding box center [72, 222] width 124 height 185
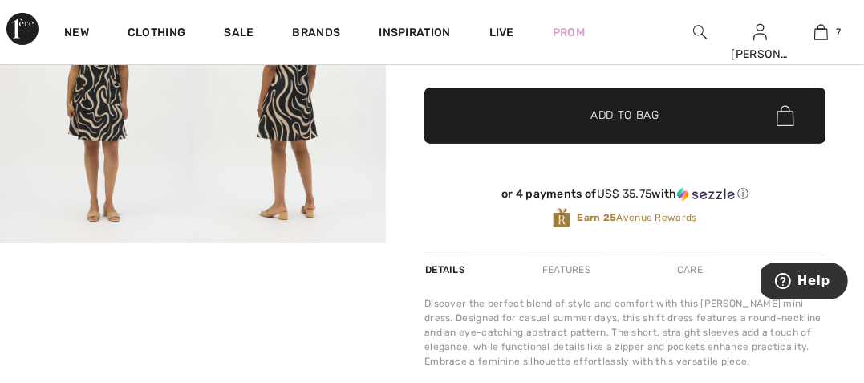
scroll to position [435, 0]
